Goal: Task Accomplishment & Management: Use online tool/utility

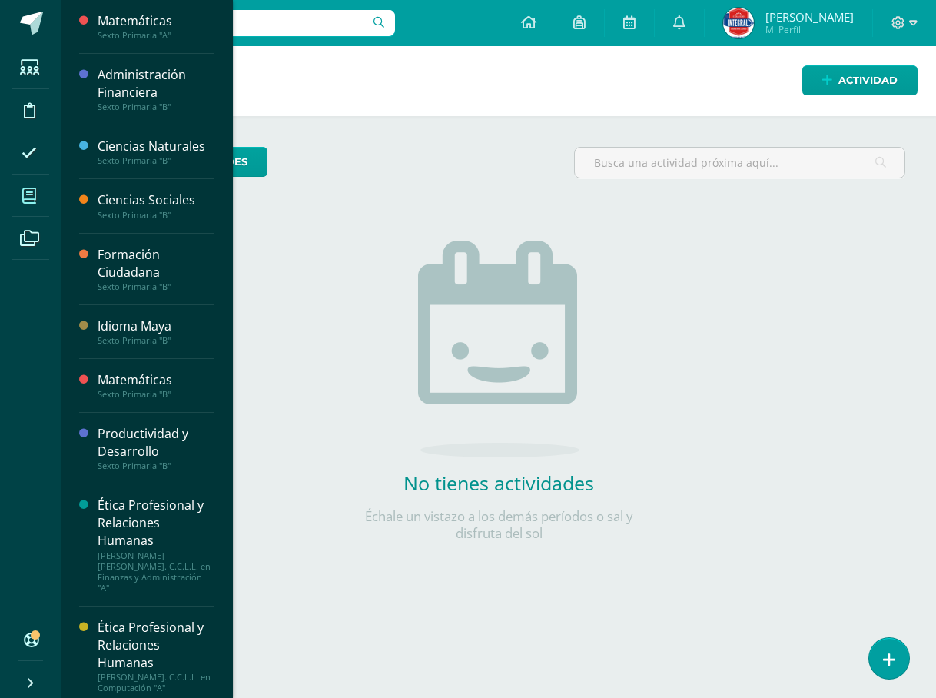
click at [31, 196] on icon at bounding box center [29, 195] width 14 height 15
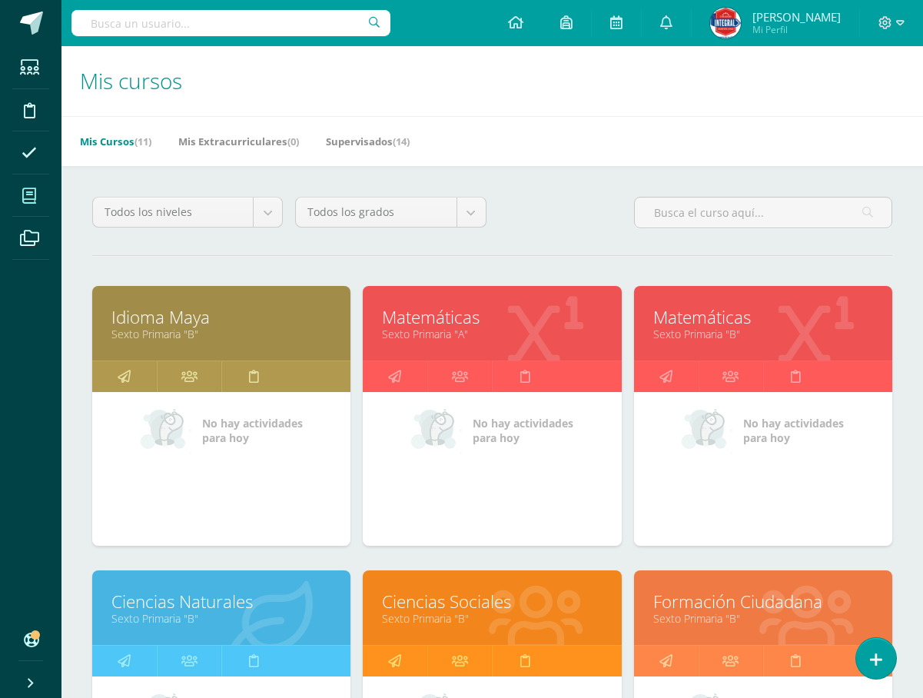
click at [742, 327] on link "Matemáticas" at bounding box center [763, 317] width 220 height 24
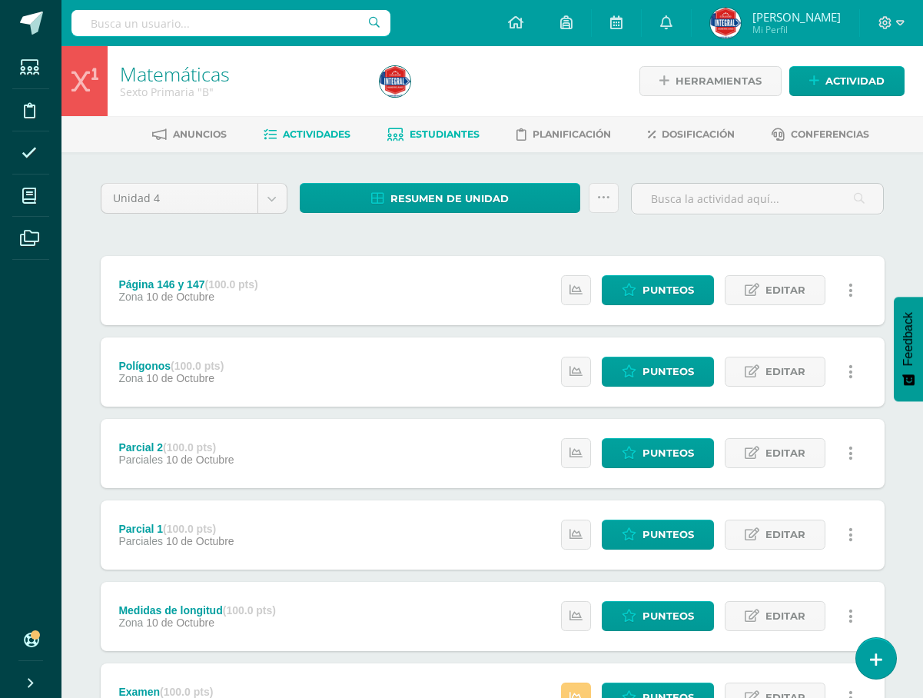
click at [447, 129] on span "Estudiantes" at bounding box center [445, 134] width 70 height 12
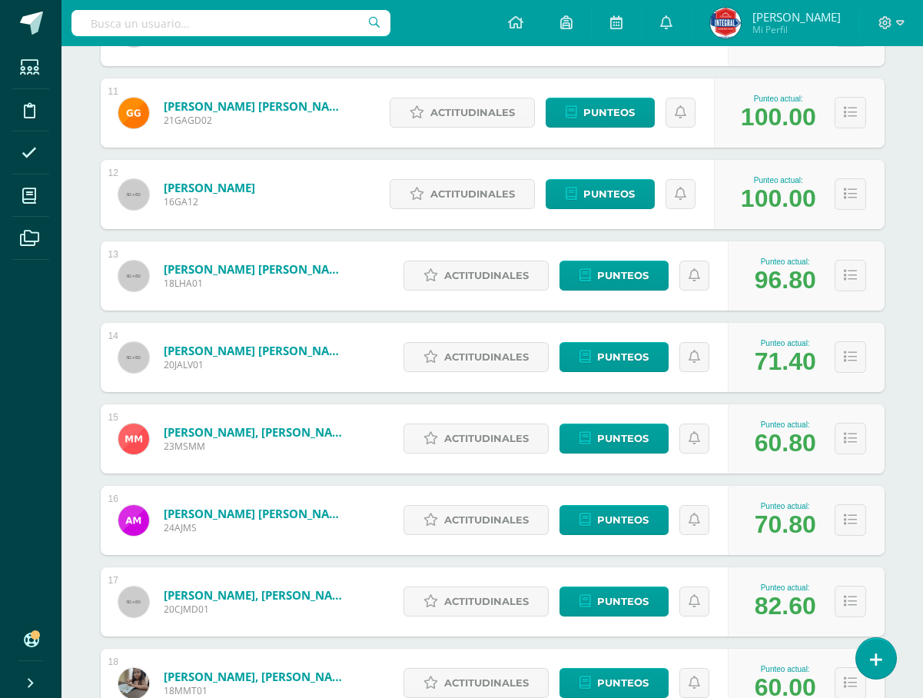
scroll to position [1074, 0]
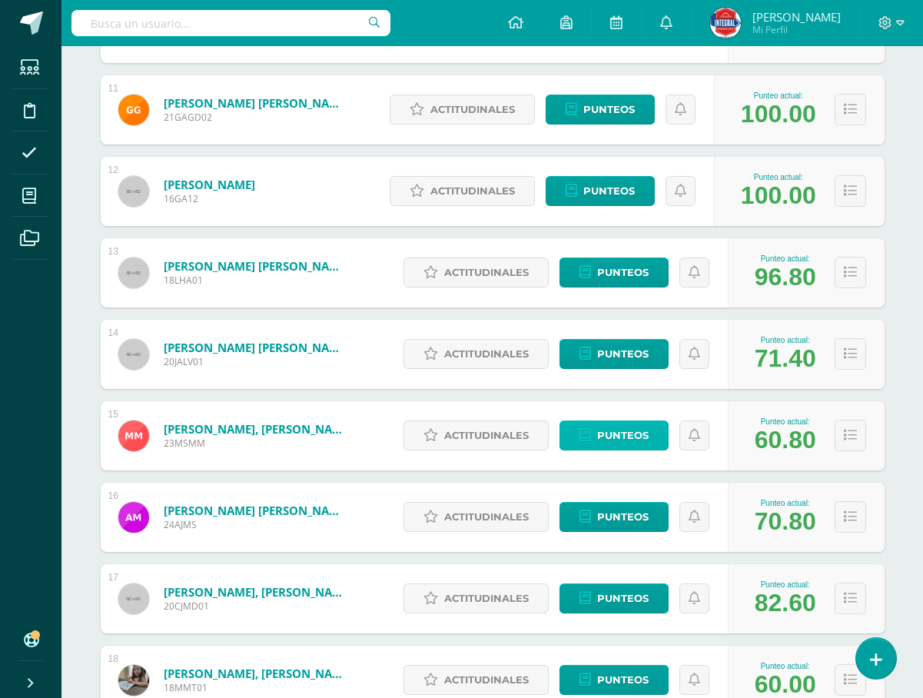
click at [615, 437] on span "Punteos" at bounding box center [623, 435] width 52 height 28
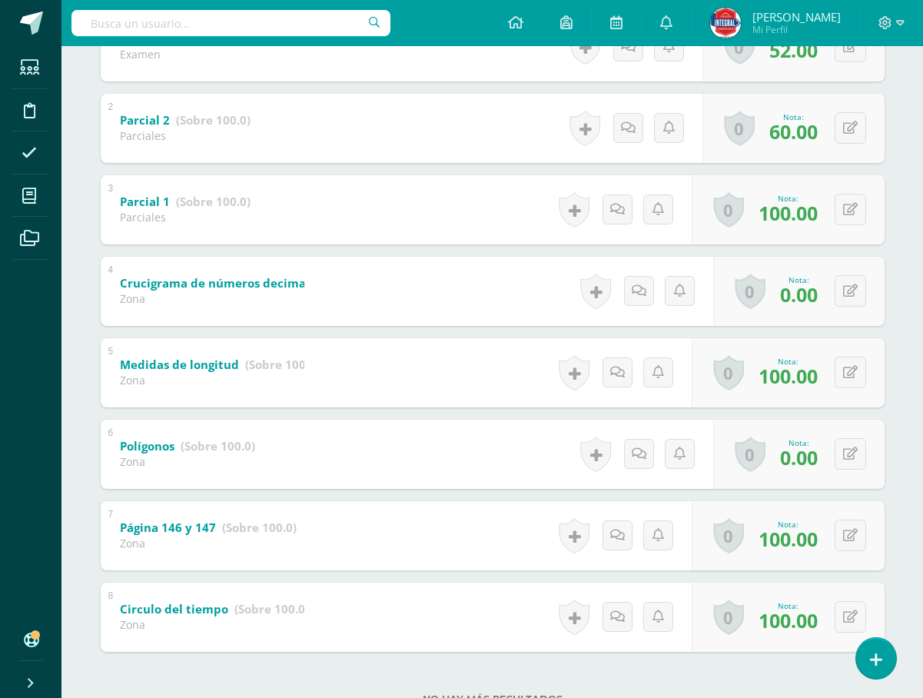
scroll to position [384, 0]
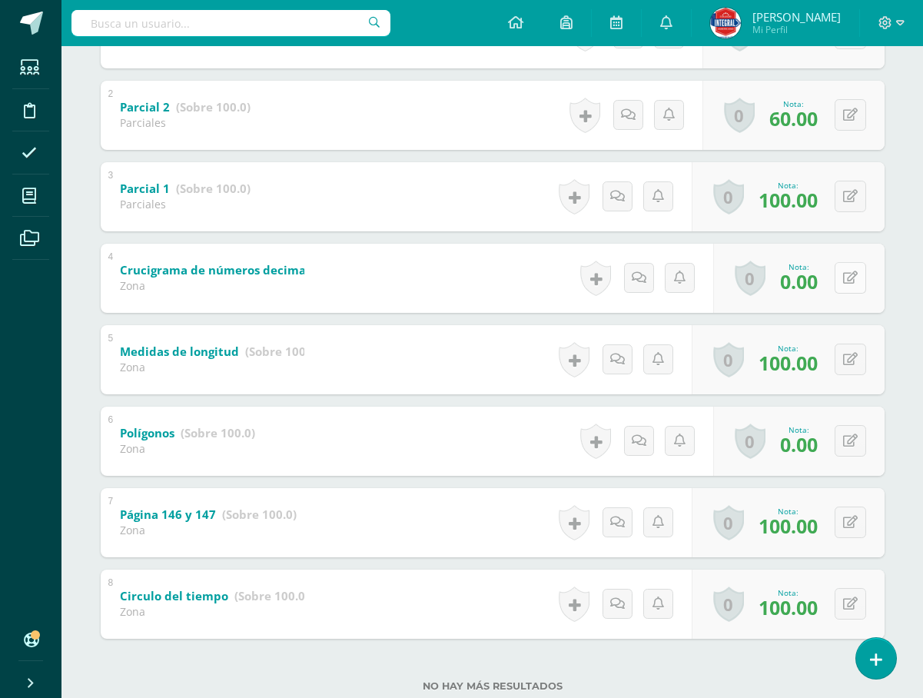
click at [850, 279] on button at bounding box center [851, 278] width 32 height 32
type input "60"
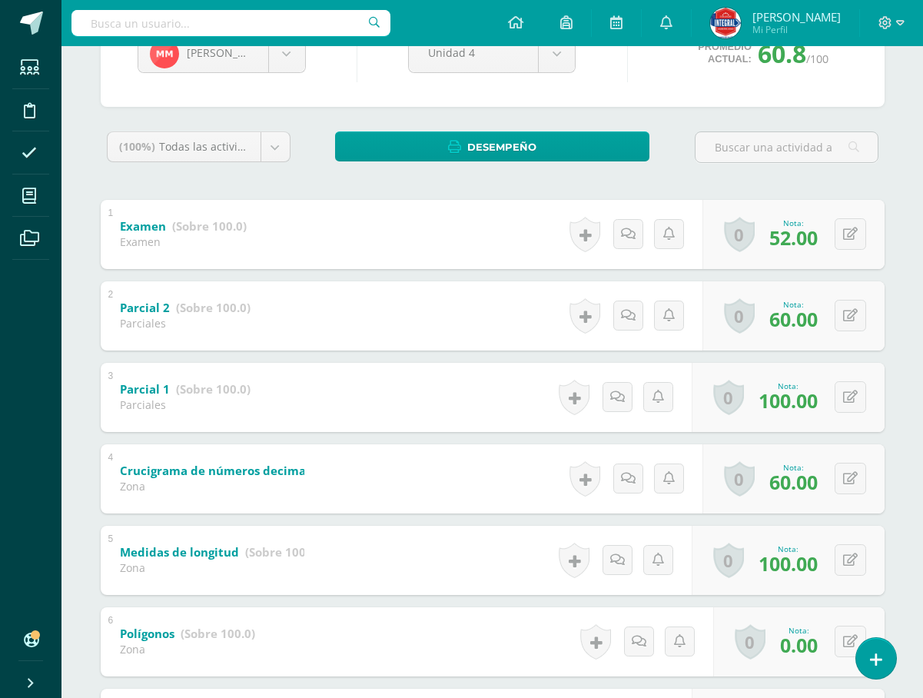
scroll to position [154, 0]
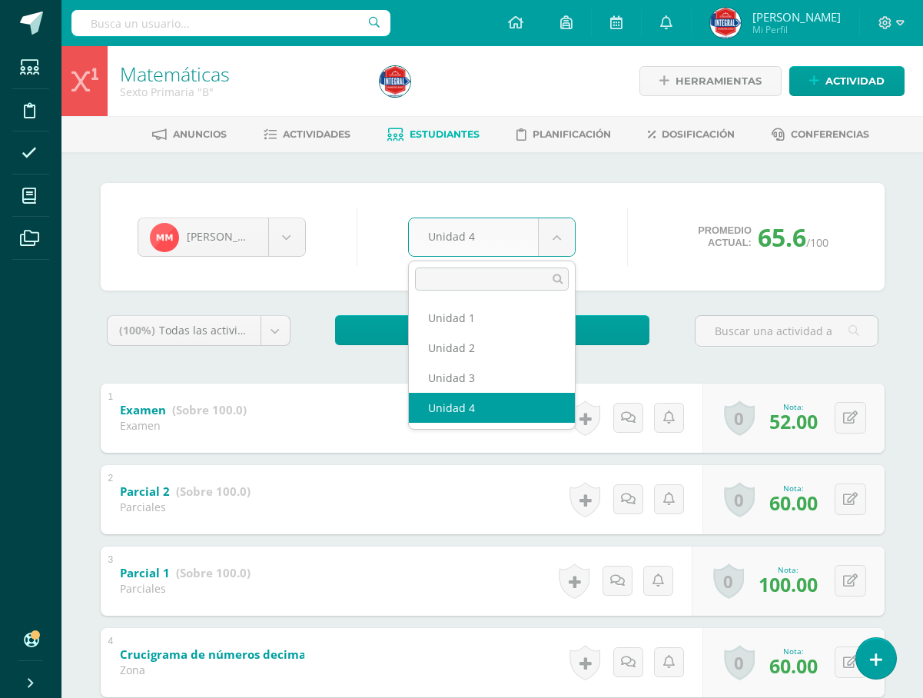
click at [550, 251] on body "Estudiantes Disciplina Asistencia Mis cursos Archivos Soporte Ayuda Reportar un…" at bounding box center [461, 562] width 923 height 1125
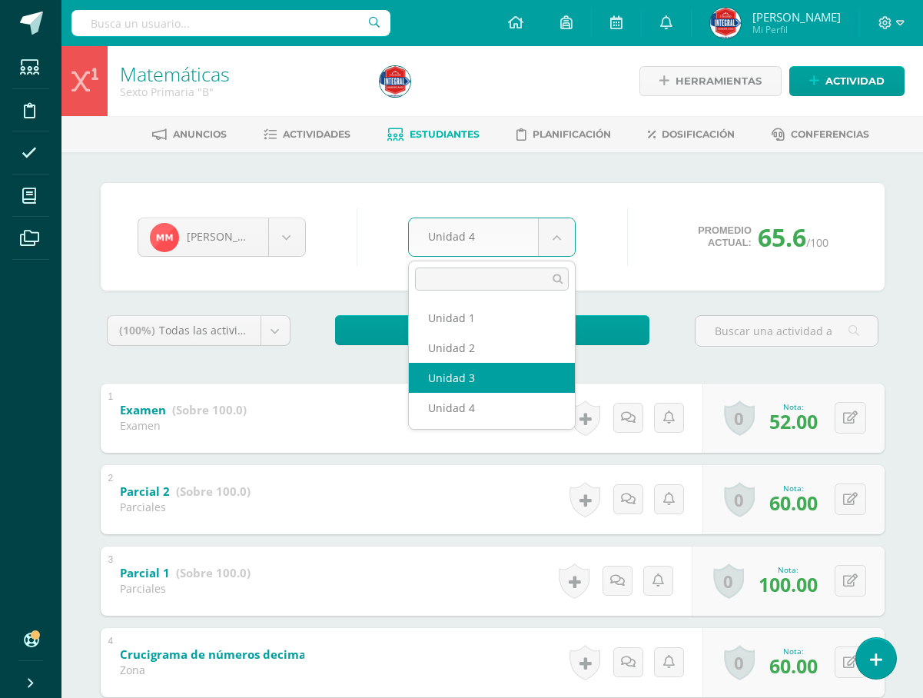
select select "Unidad 3"
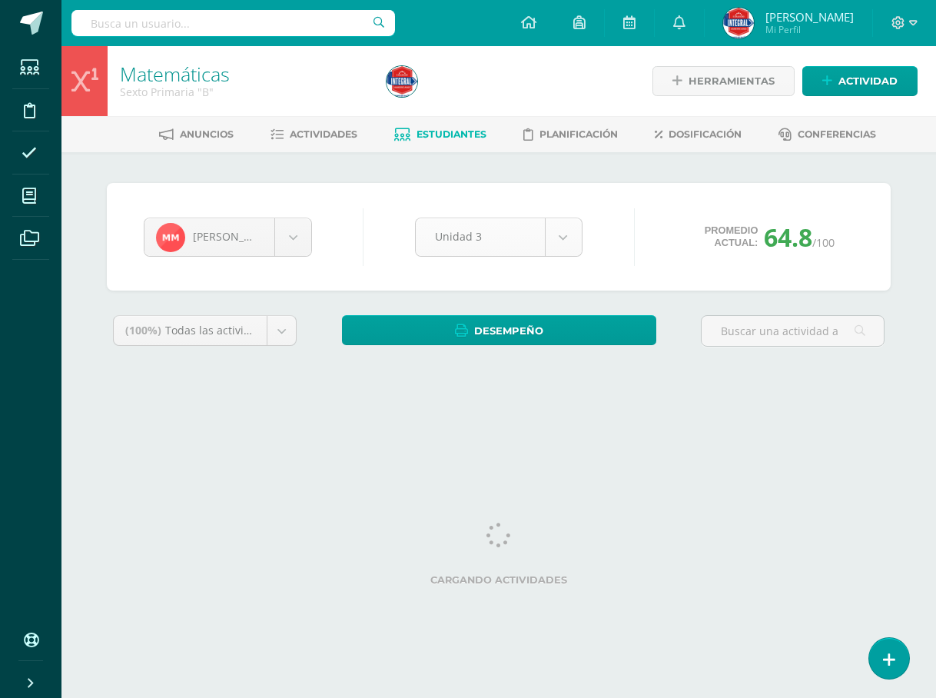
click at [555, 230] on body "Estudiantes Disciplina Asistencia Mis cursos Archivos Soporte Ayuda Reportar un…" at bounding box center [468, 207] width 936 height 414
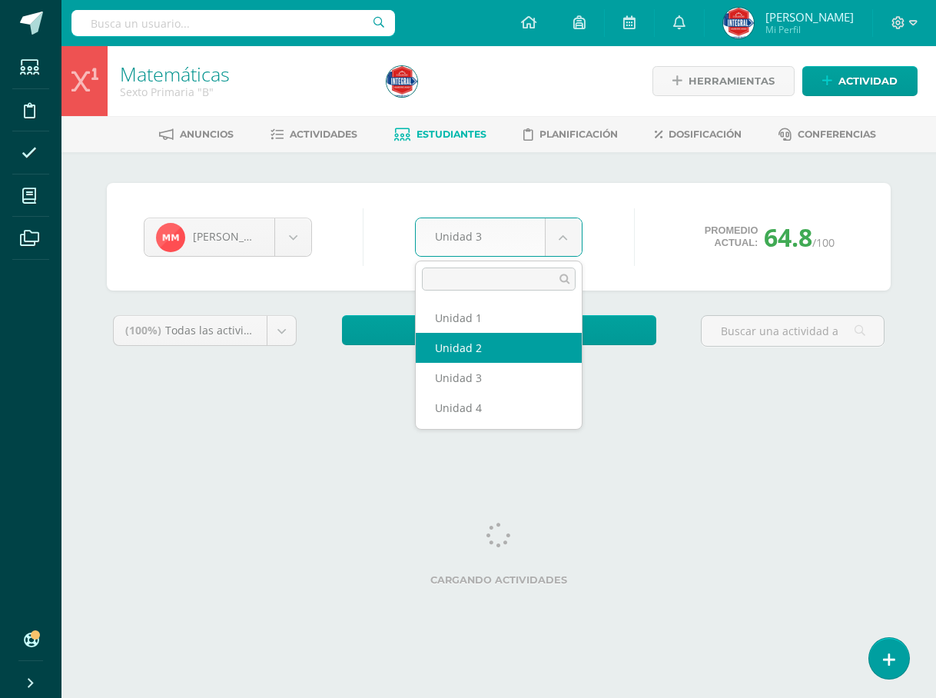
select select "Unidad 2"
click at [554, 230] on body "Estudiantes Disciplina Asistencia Mis cursos Archivos Soporte Ayuda Reportar un…" at bounding box center [468, 207] width 936 height 414
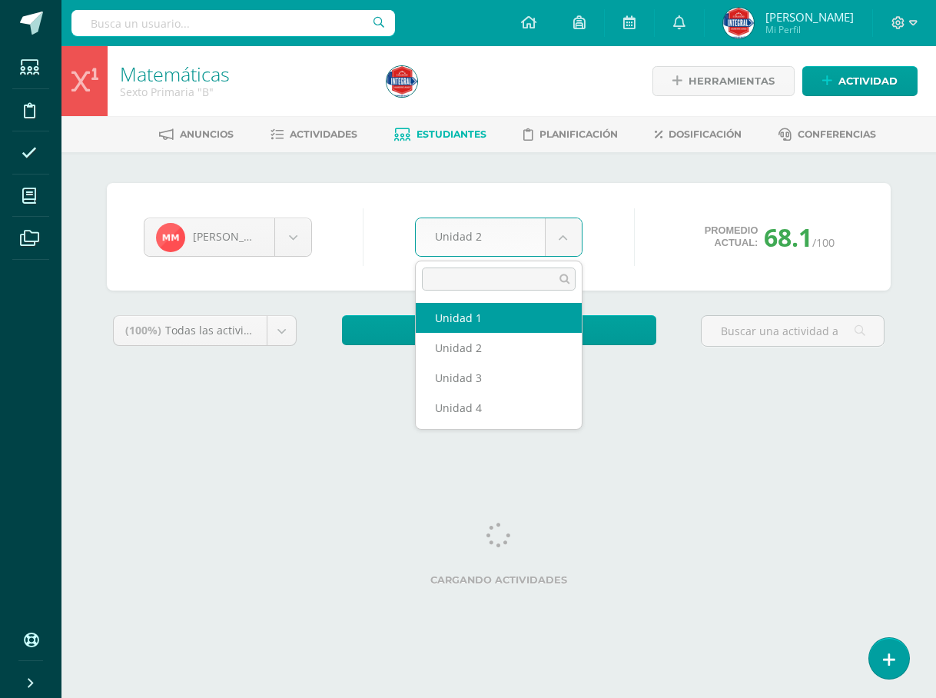
select select "Unidad 1"
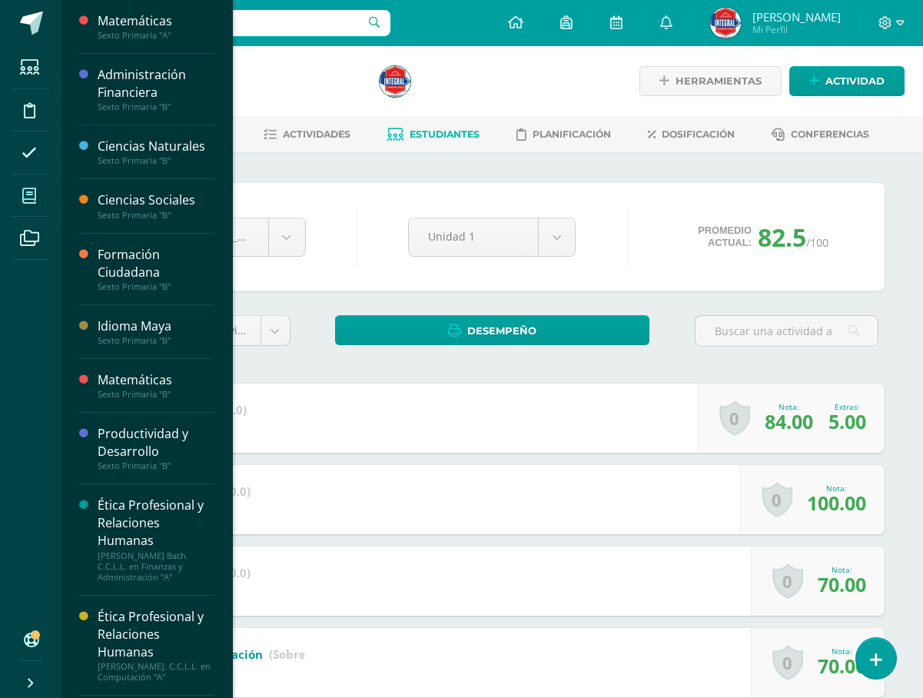
click at [37, 190] on span at bounding box center [29, 195] width 35 height 35
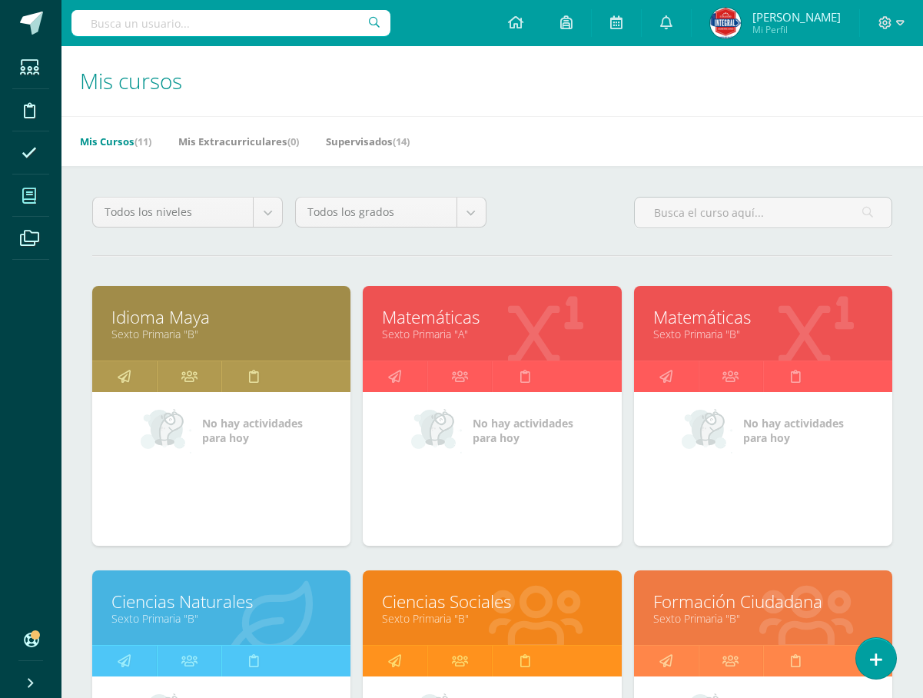
scroll to position [154, 0]
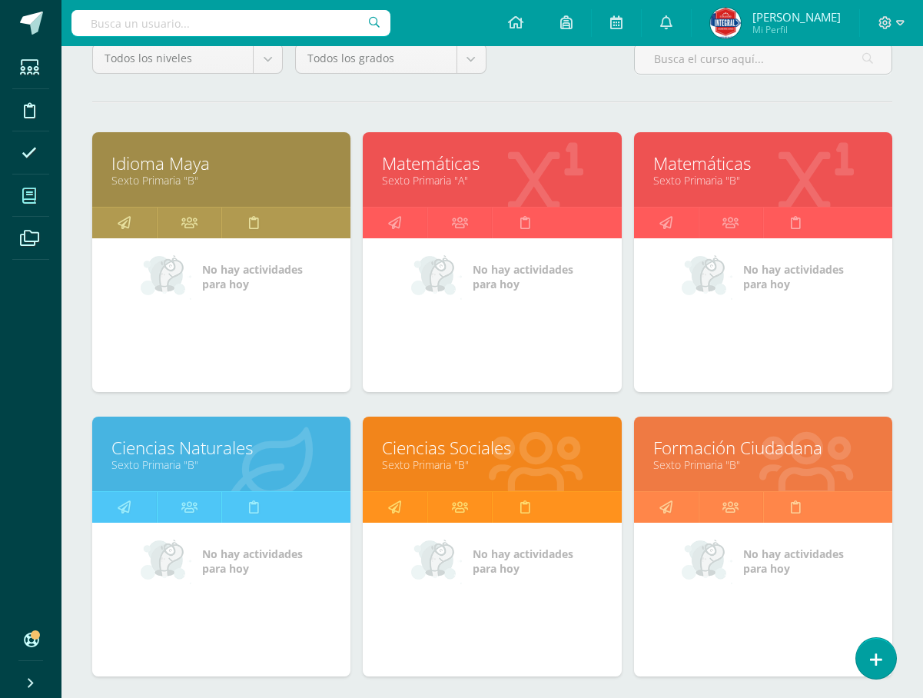
click at [442, 459] on link "Sexto Primaria "B"" at bounding box center [492, 464] width 220 height 15
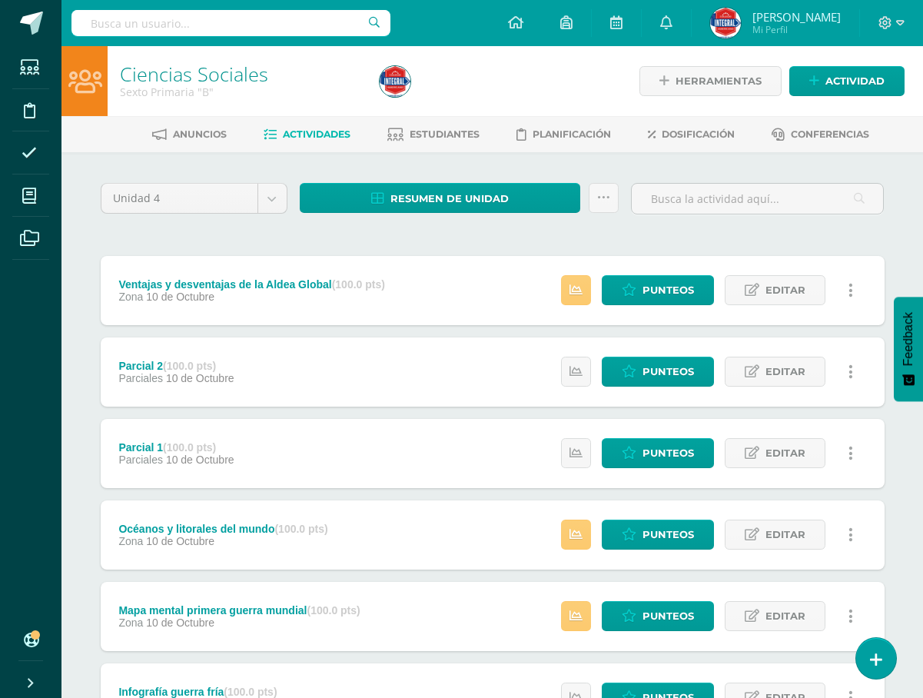
click at [429, 148] on div "Anuncios Actividades Estudiantes Planificación Dosificación Conferencias" at bounding box center [510, 134] width 899 height 36
click at [430, 141] on link "Estudiantes" at bounding box center [433, 134] width 92 height 25
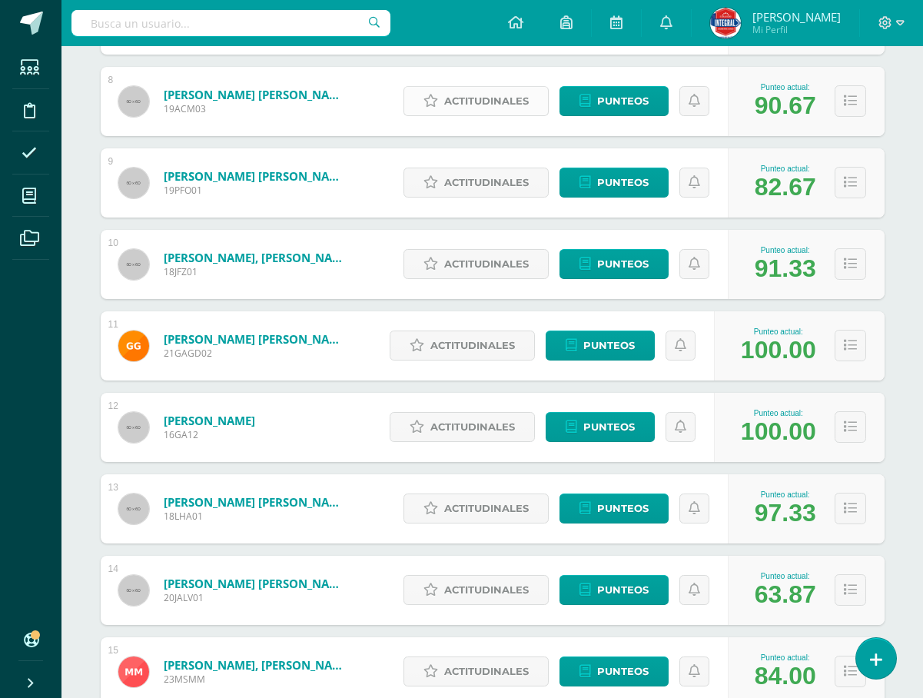
scroll to position [843, 0]
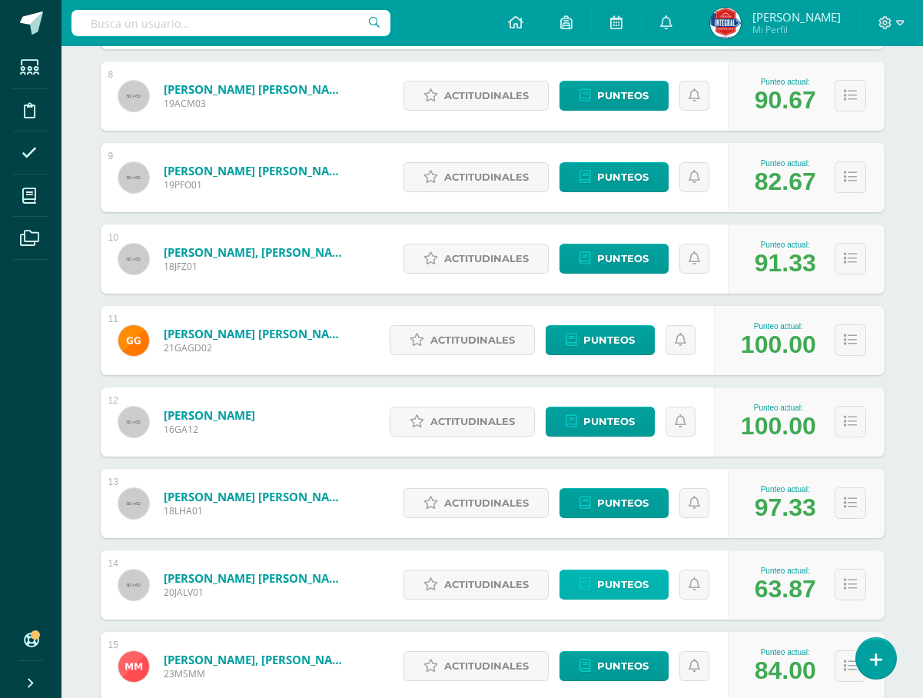
click at [598, 593] on span "Punteos" at bounding box center [623, 584] width 52 height 28
click at [612, 583] on span "Punteos" at bounding box center [623, 584] width 52 height 28
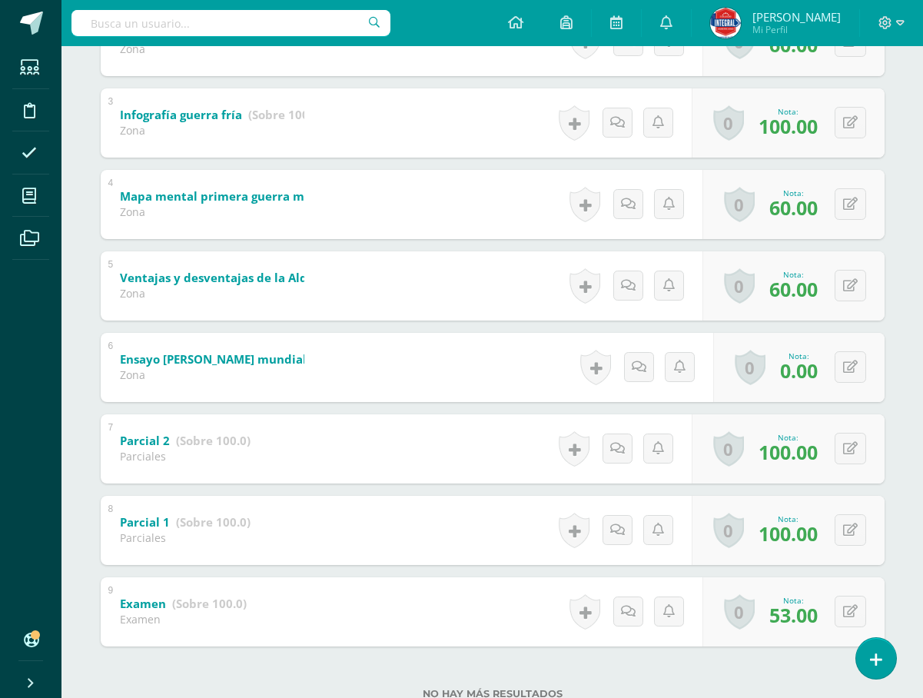
scroll to position [461, 0]
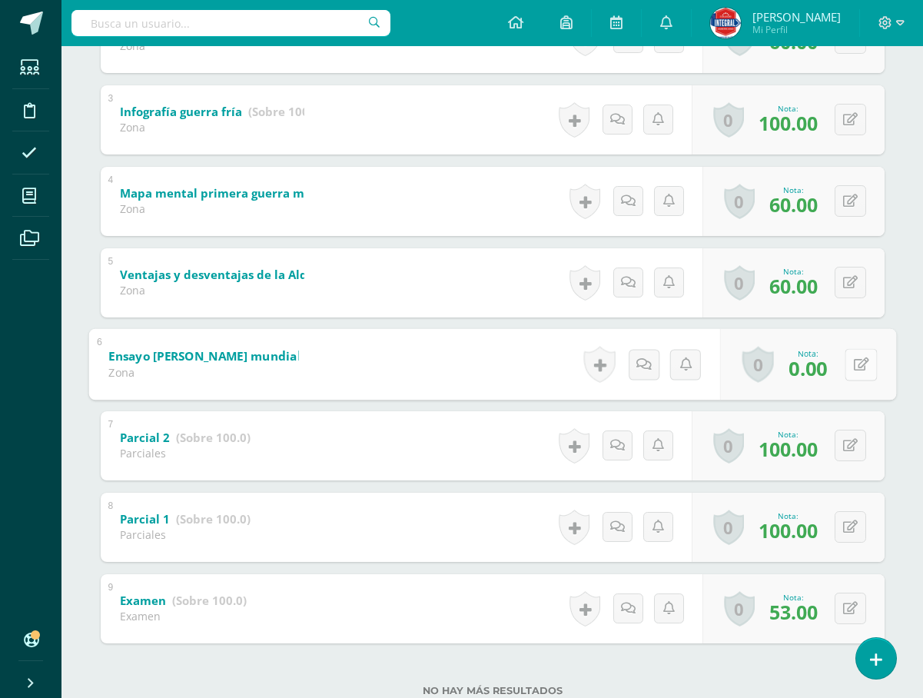
click at [853, 361] on icon at bounding box center [860, 363] width 15 height 13
type input "60"
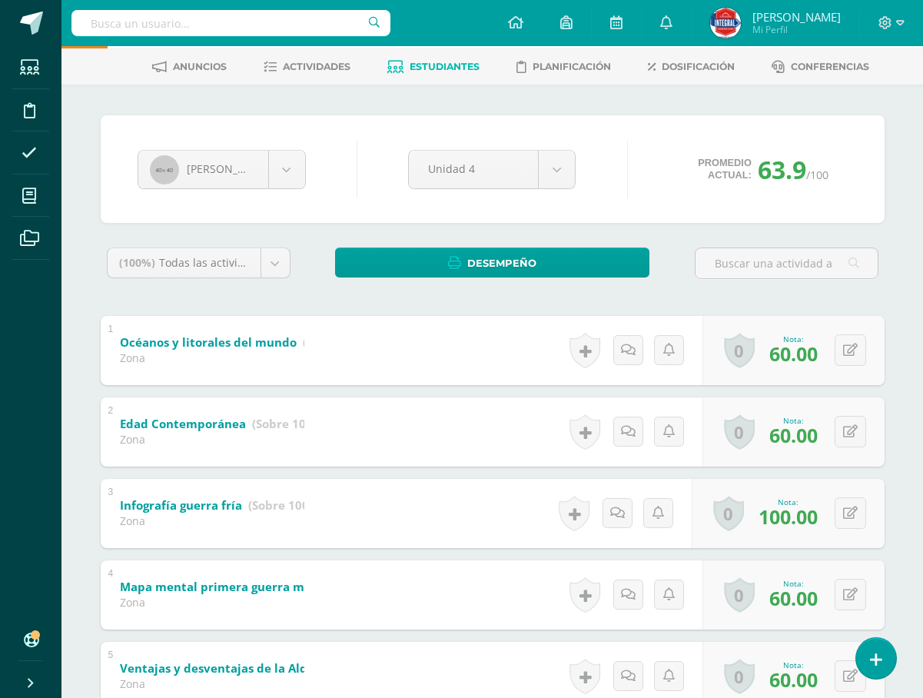
scroll to position [0, 0]
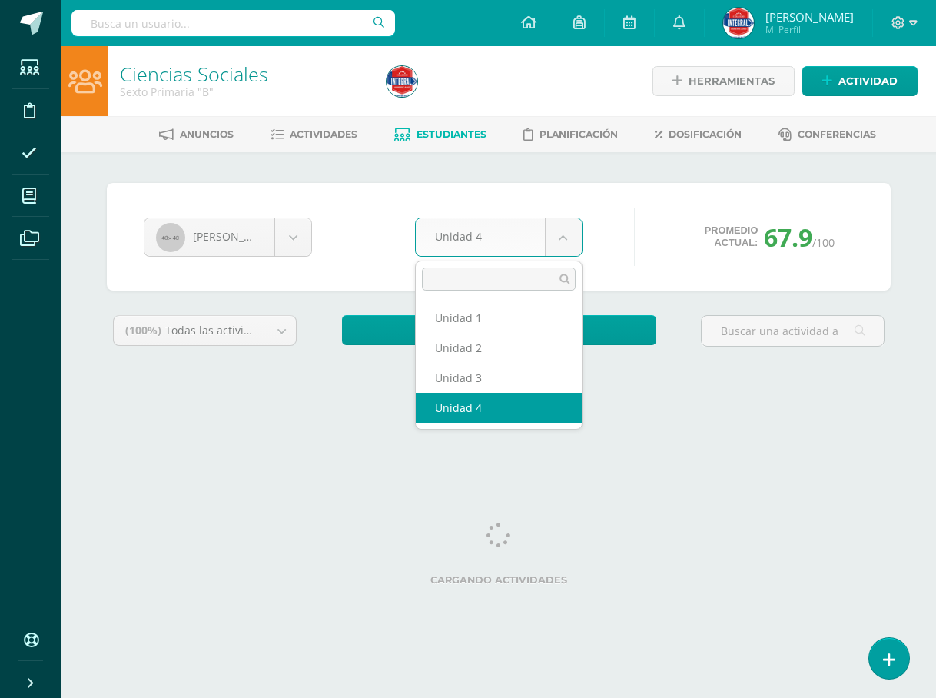
click at [571, 251] on body "Estudiantes Disciplina Asistencia Mis cursos Archivos Soporte Ayuda Reportar un…" at bounding box center [468, 207] width 936 height 414
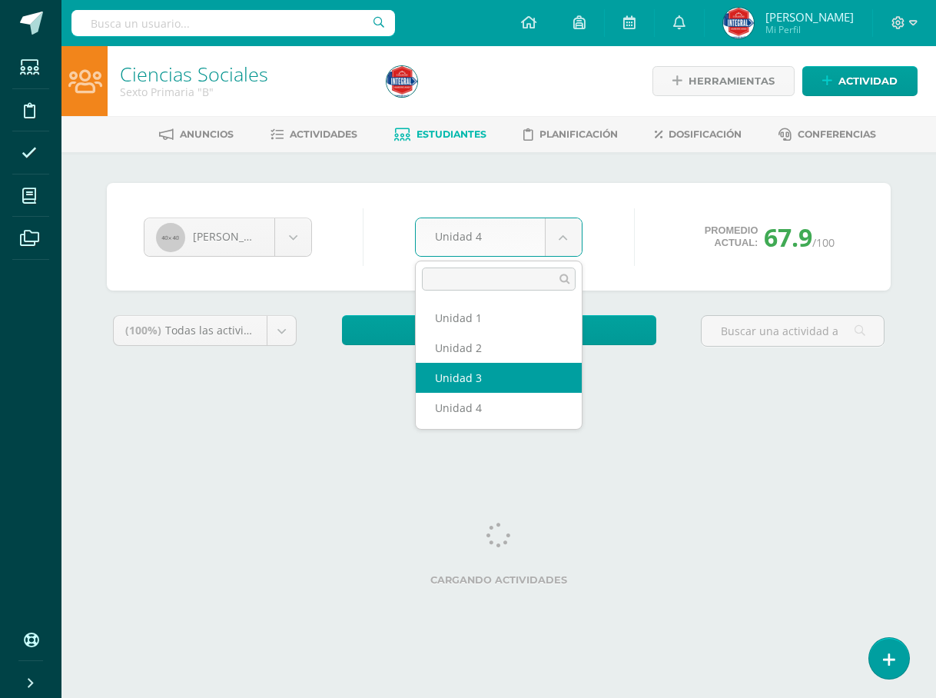
select select "Unidad 3"
click at [576, 245] on body "Estudiantes Disciplina Asistencia Mis cursos Archivos Soporte Ayuda Reportar un…" at bounding box center [468, 207] width 936 height 414
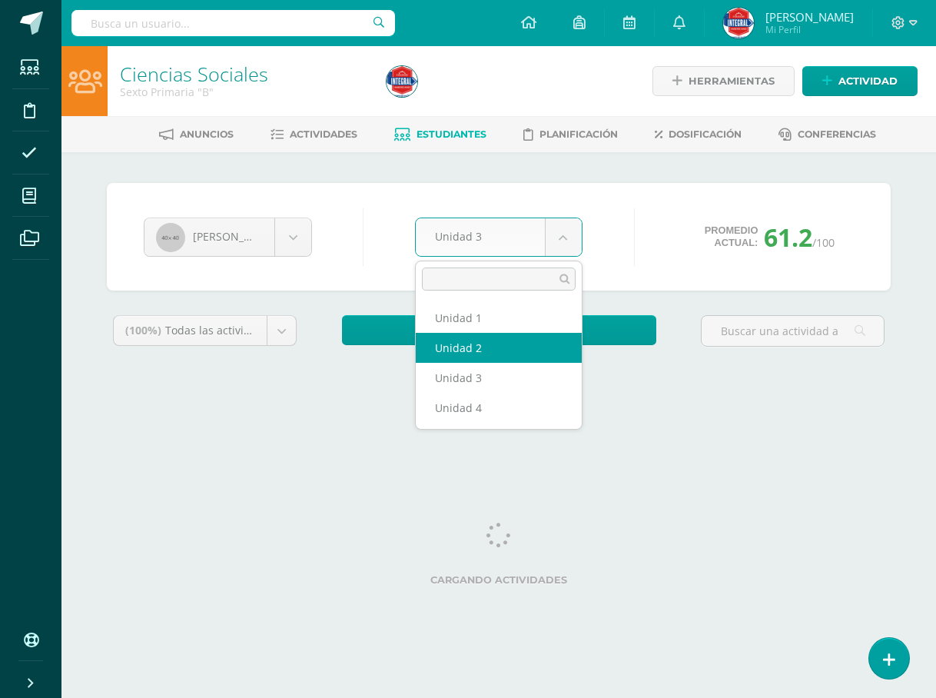
select select "Unidad 2"
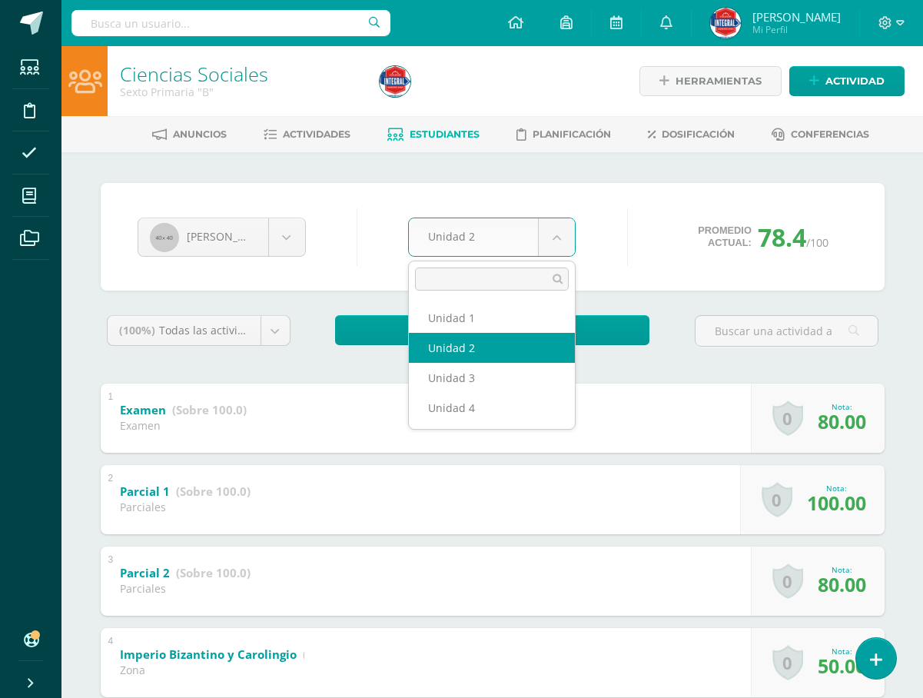
click at [552, 238] on body "Estudiantes Disciplina Asistencia Mis cursos Archivos Soporte Ayuda Reportar un…" at bounding box center [461, 562] width 923 height 1125
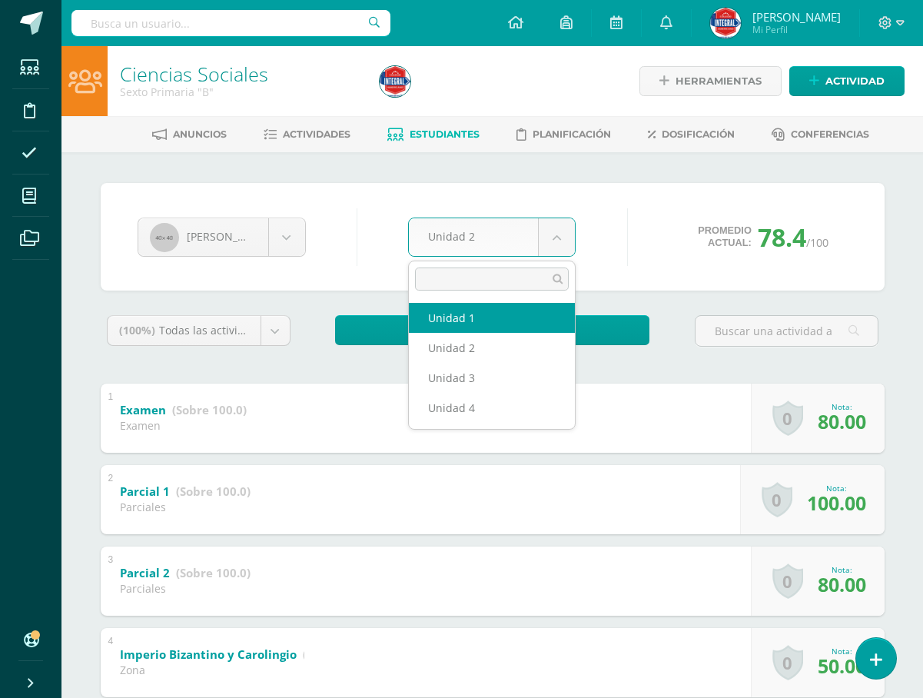
select select "Unidad 1"
click at [560, 243] on body "Estudiantes Disciplina Asistencia Mis cursos Archivos Soporte Ayuda Reportar un…" at bounding box center [461, 603] width 923 height 1207
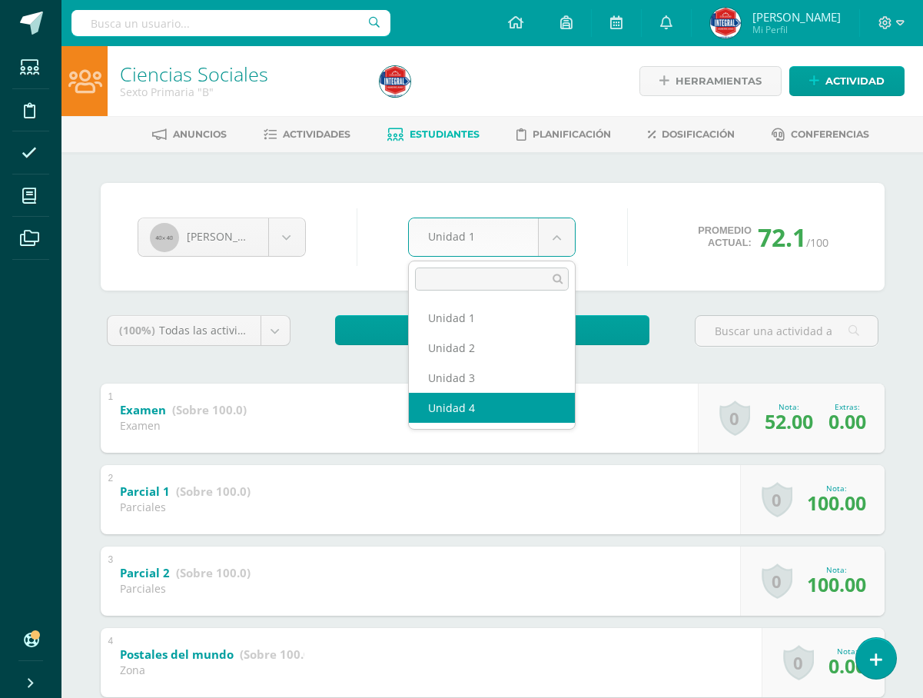
select select "Unidad 4"
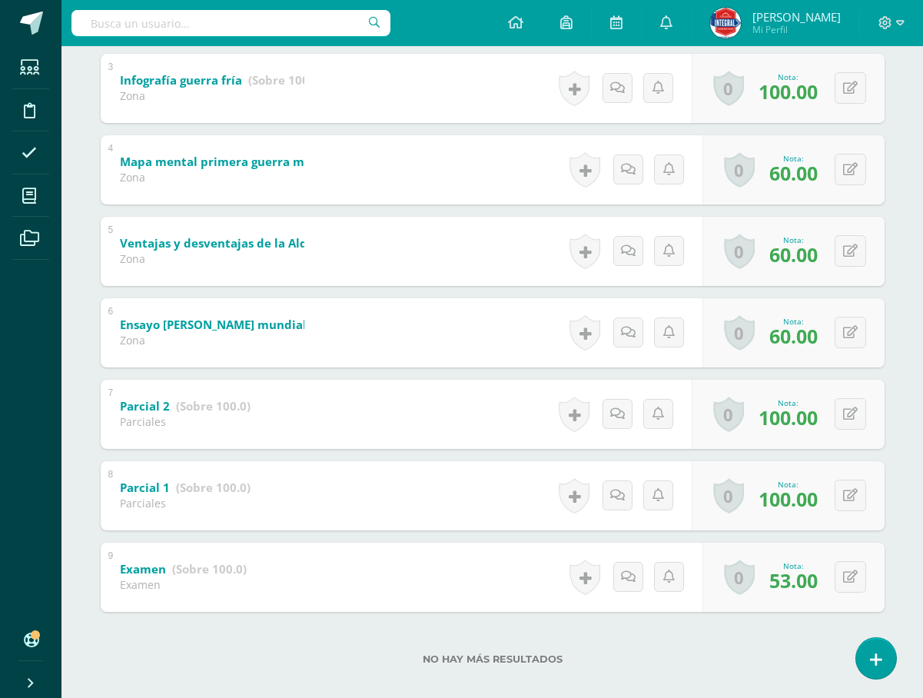
scroll to position [509, 0]
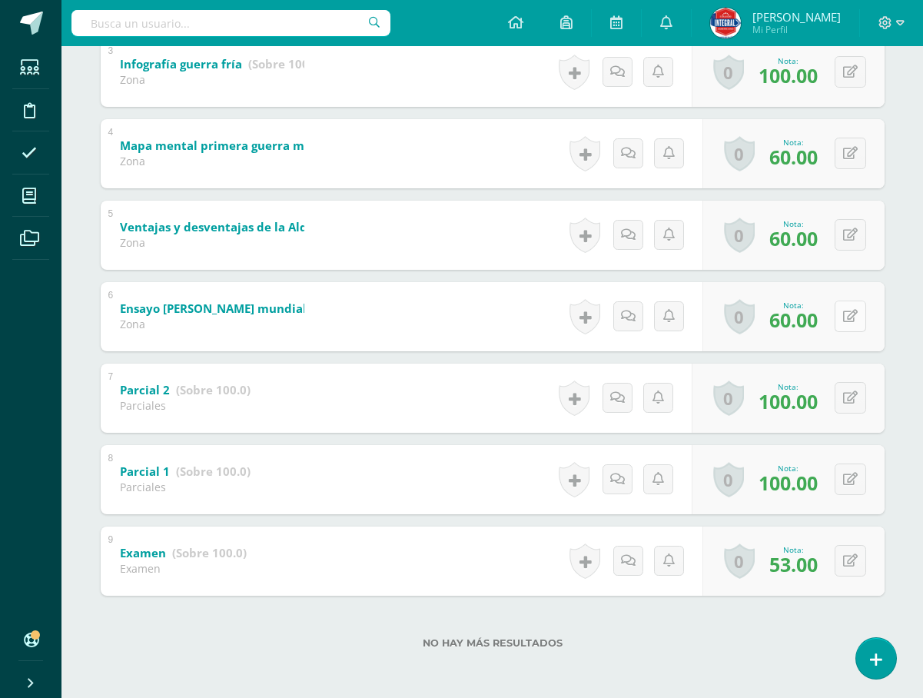
click at [846, 314] on icon at bounding box center [850, 316] width 15 height 13
type input "65"
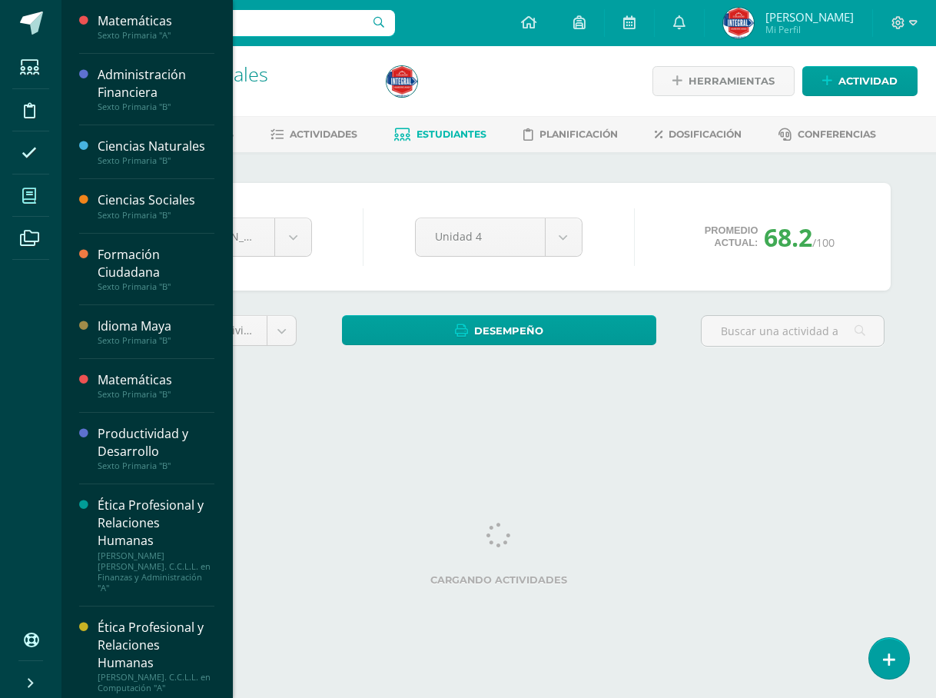
click at [32, 195] on icon at bounding box center [29, 195] width 14 height 15
